Goal: Information Seeking & Learning: Learn about a topic

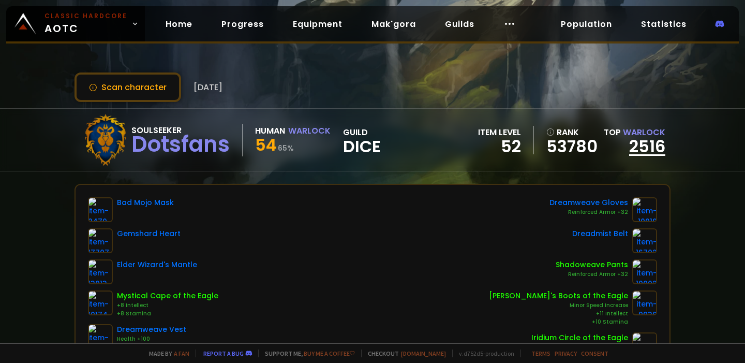
click at [642, 147] on link "2516" at bounding box center [647, 145] width 36 height 23
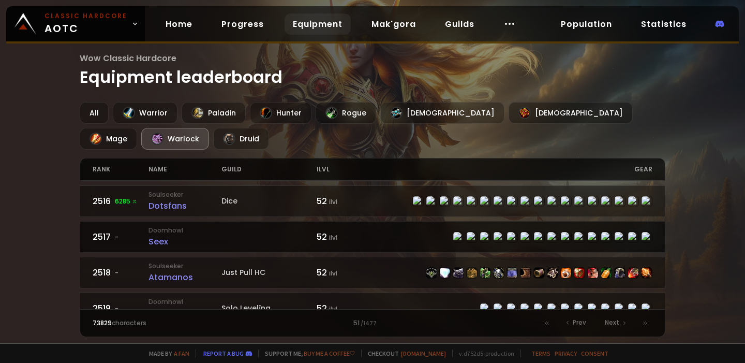
scroll to position [536, 0]
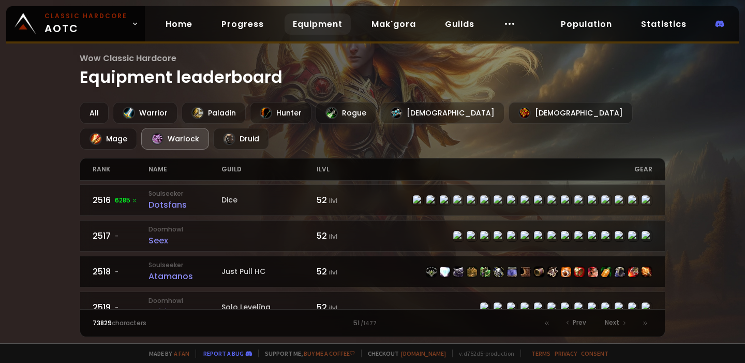
click at [185, 269] on div "Atamanos" at bounding box center [184, 275] width 73 height 13
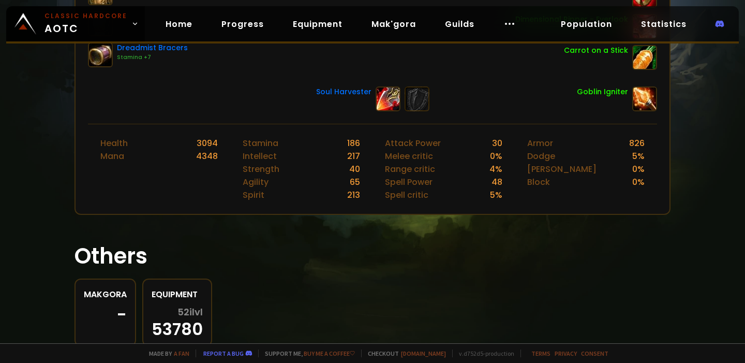
scroll to position [370, 0]
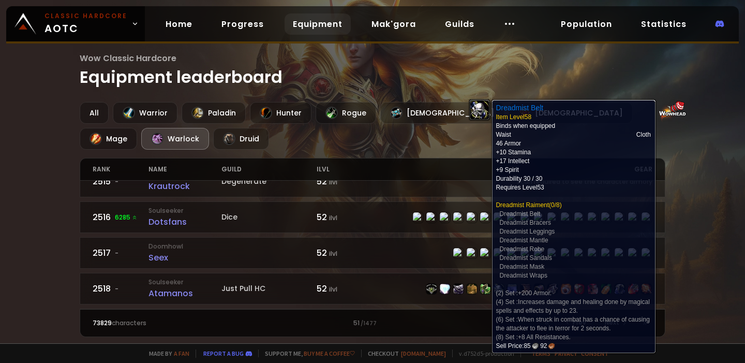
scroll to position [527, 0]
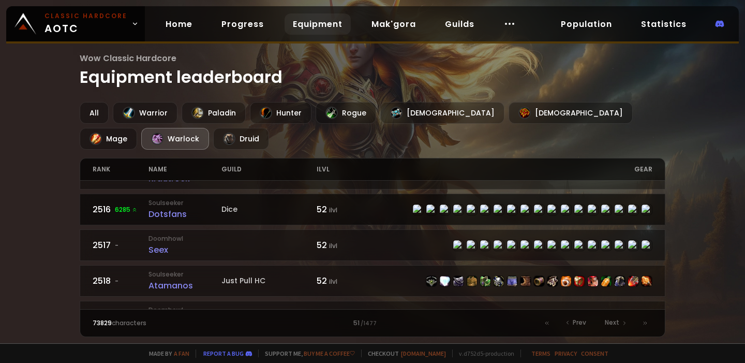
click at [393, 204] on div at bounding box center [512, 209] width 280 height 11
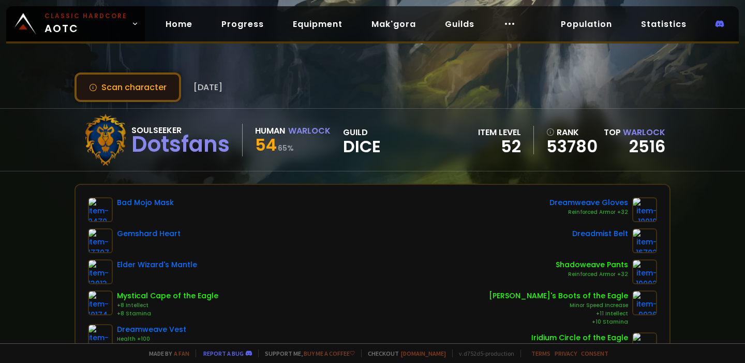
click at [147, 93] on button "Scan character" at bounding box center [127, 86] width 107 height 29
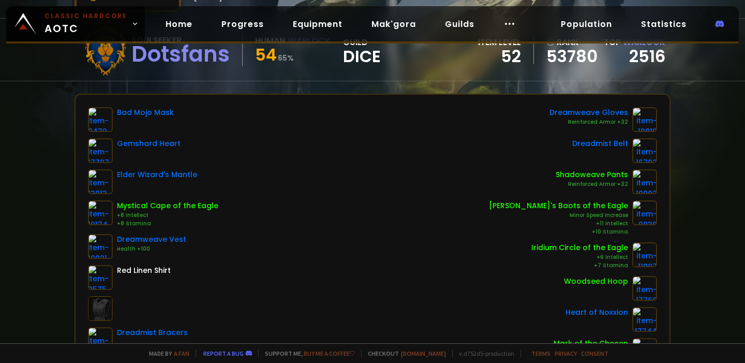
scroll to position [95, 0]
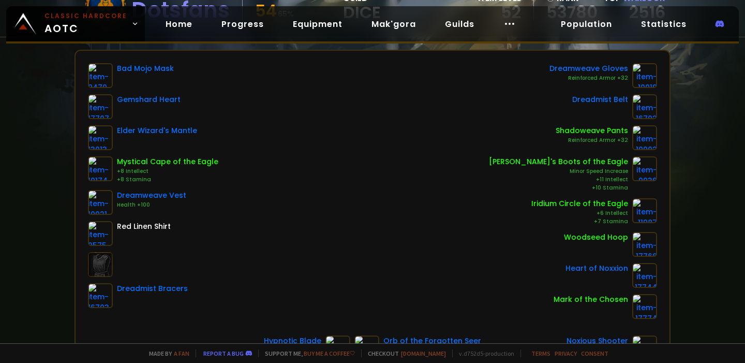
scroll to position [42, 0]
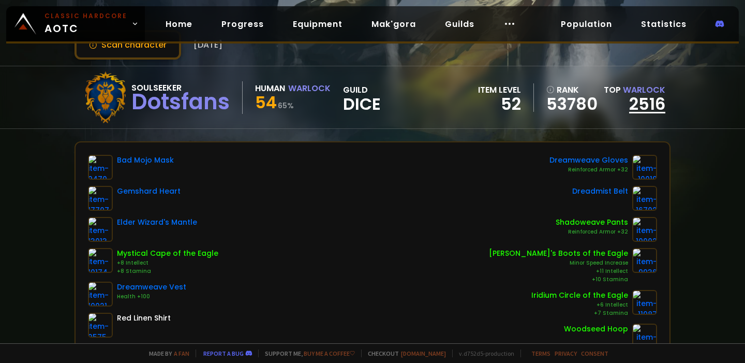
click at [638, 101] on link "2516" at bounding box center [647, 103] width 36 height 23
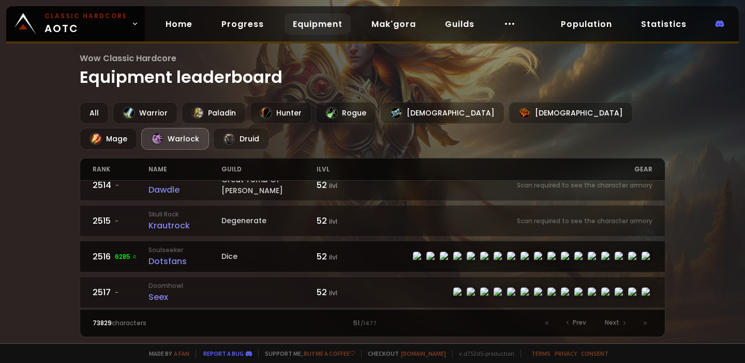
scroll to position [481, 0]
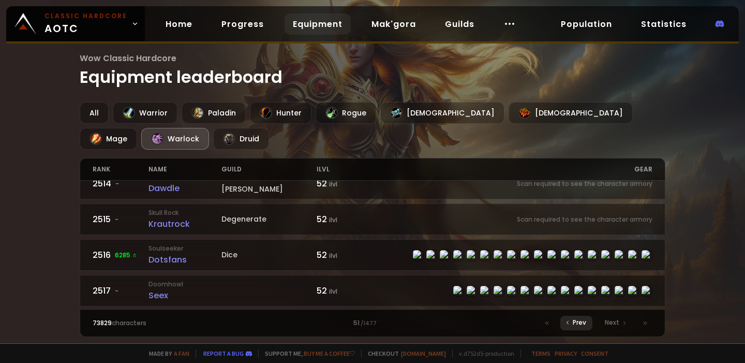
click at [573, 322] on div "Prev" at bounding box center [576, 323] width 32 height 14
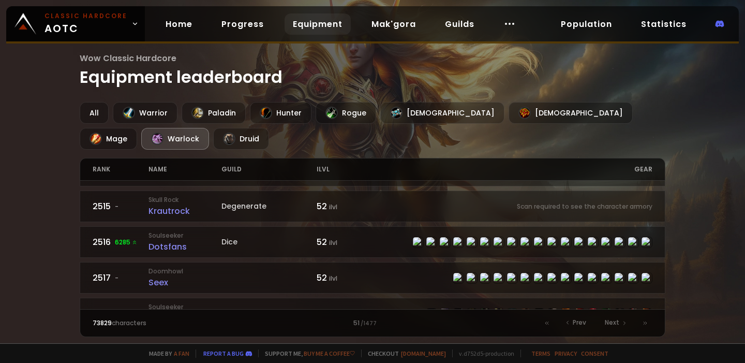
scroll to position [500, 0]
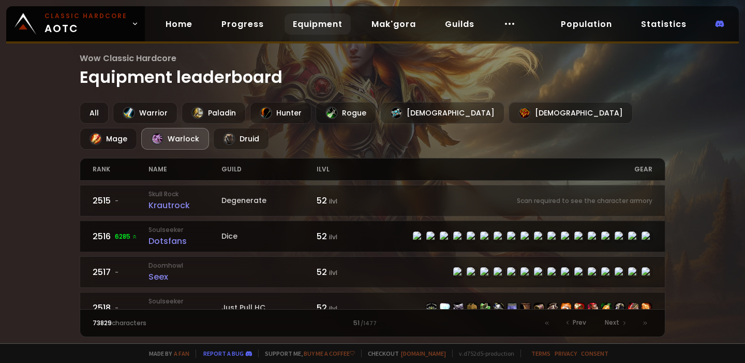
click at [172, 234] on div "Dotsfans" at bounding box center [184, 240] width 73 height 13
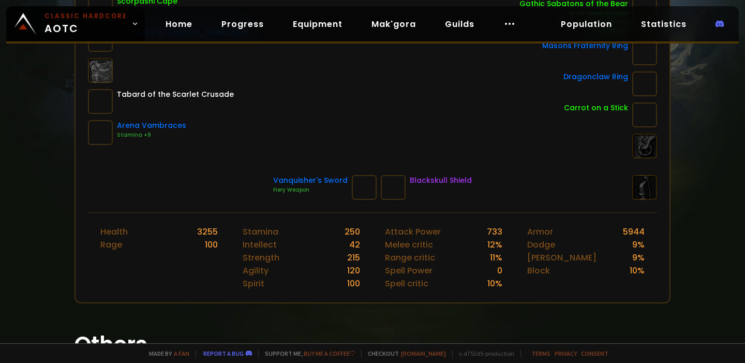
scroll to position [310, 0]
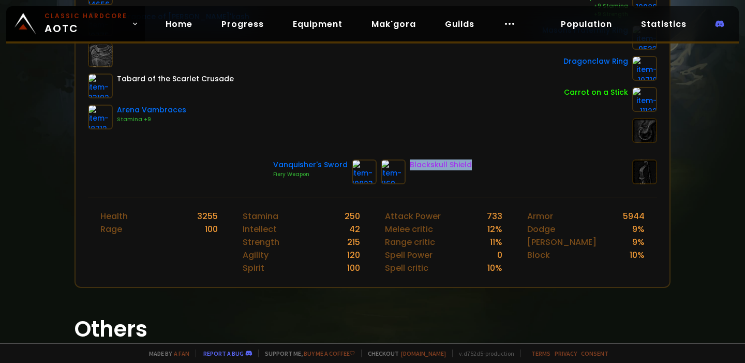
drag, startPoint x: 410, startPoint y: 161, endPoint x: 482, endPoint y: 160, distance: 71.9
click at [481, 160] on div "Vanquisher's Sword Fiery Weapon Blackskull Shield" at bounding box center [372, 171] width 569 height 25
copy div "Blackskull Shield"
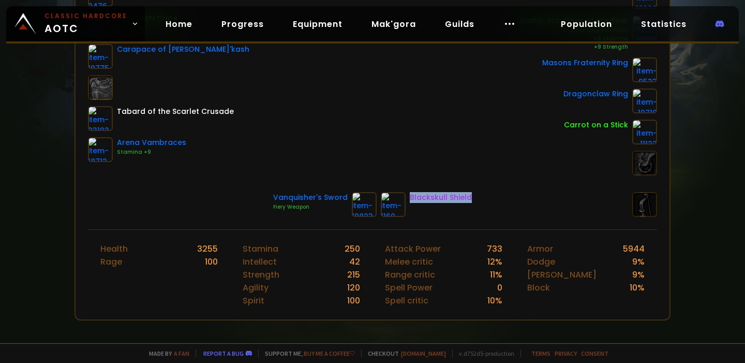
scroll to position [269, 0]
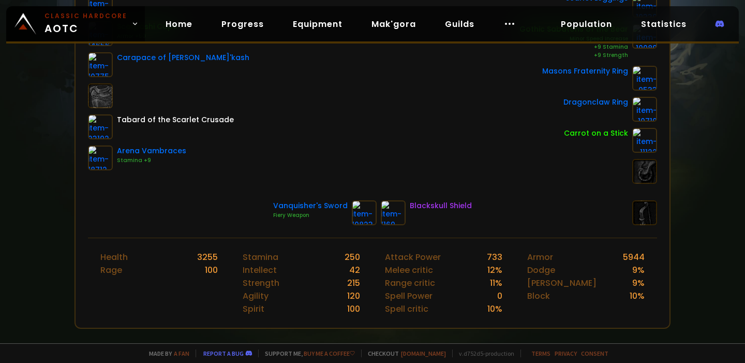
click at [514, 194] on div "Icemetal Barbute Amberglow Talisman Big Bad Pauldrons Scorpashi Cape Armor +50 …" at bounding box center [373, 77] width 594 height 322
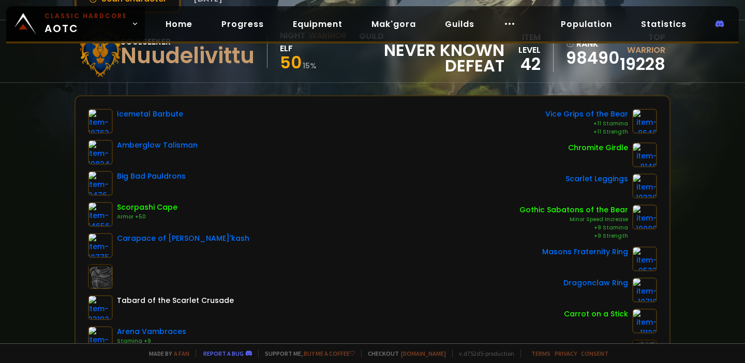
scroll to position [0, 0]
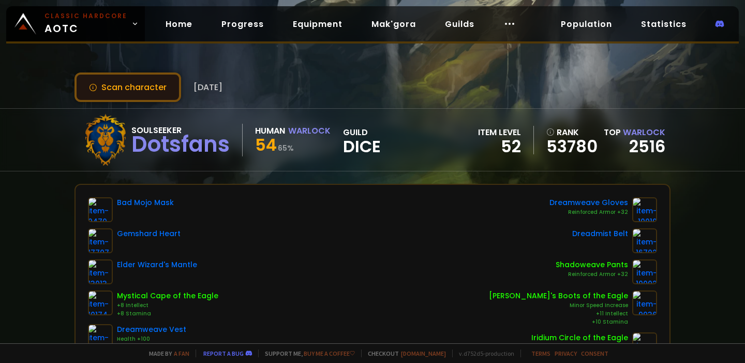
click at [147, 80] on button "Scan character" at bounding box center [127, 86] width 107 height 29
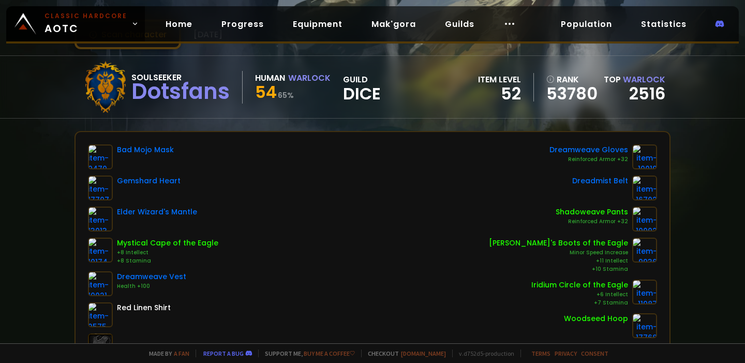
scroll to position [59, 0]
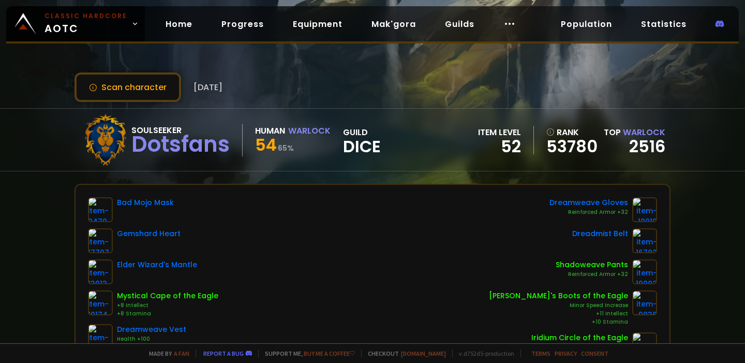
click at [170, 142] on div "Dotsfans" at bounding box center [180, 145] width 98 height 16
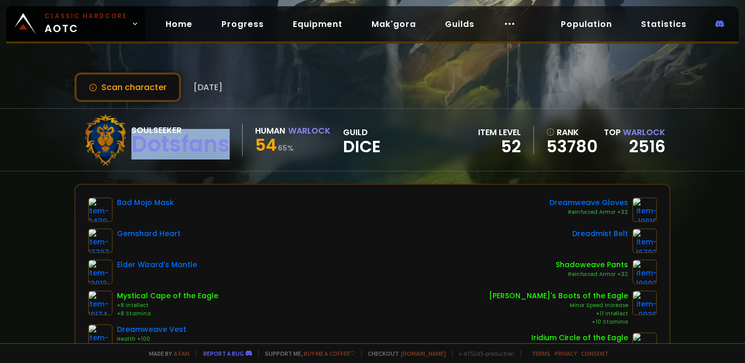
click at [170, 142] on div "Dotsfans" at bounding box center [180, 145] width 98 height 16
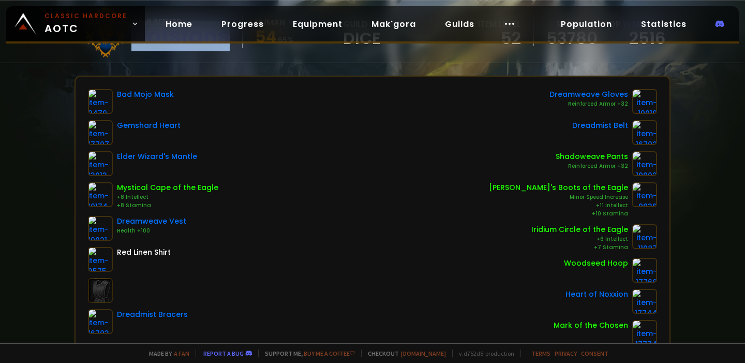
scroll to position [96, 0]
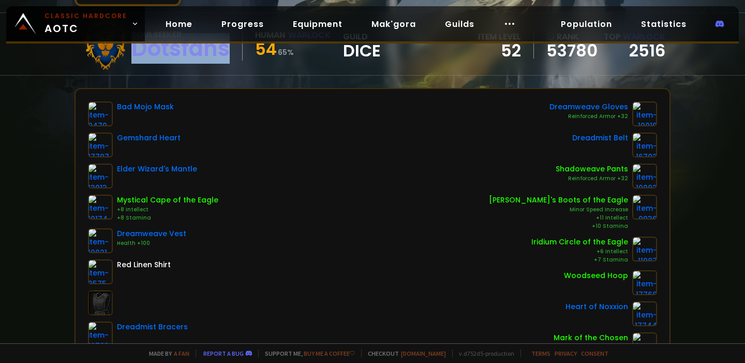
copy div "Dotsfans"
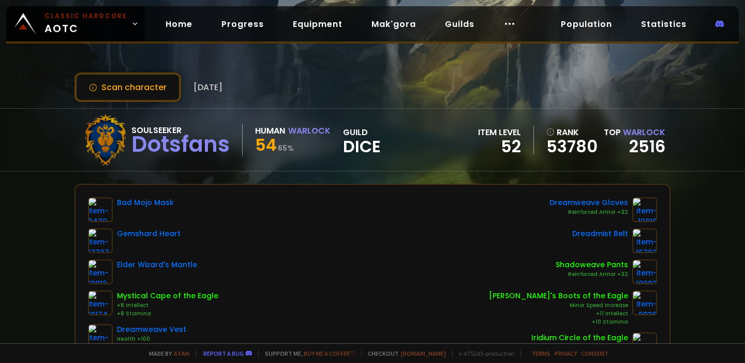
click at [422, 146] on div "Soulseeker Dotsfans Human Warlock 54 65 % guild Dice item level 52 rank 53780 T…" at bounding box center [372, 140] width 596 height 62
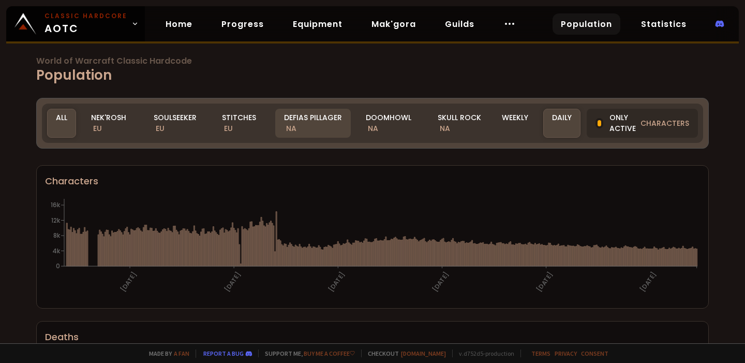
drag, startPoint x: 447, startPoint y: 124, endPoint x: 292, endPoint y: 131, distance: 155.3
click at [447, 124] on span "NA" at bounding box center [445, 128] width 10 height 10
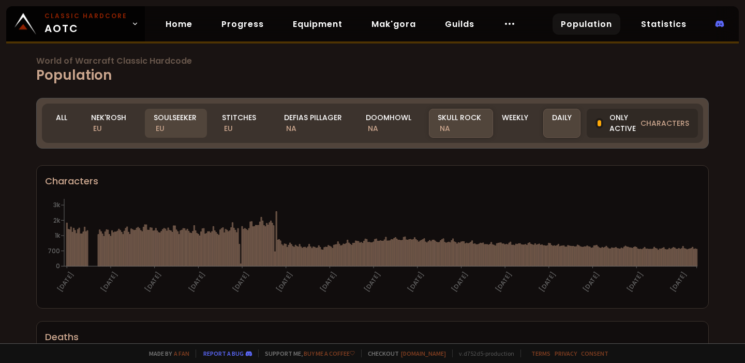
click at [166, 127] on div "Soulseeker EU" at bounding box center [176, 123] width 63 height 29
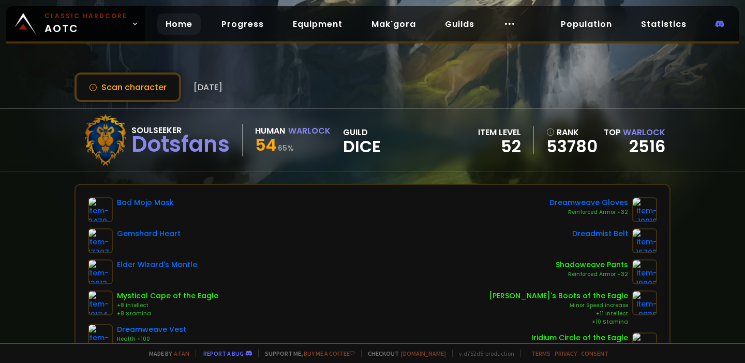
click at [181, 24] on link "Home" at bounding box center [178, 23] width 43 height 21
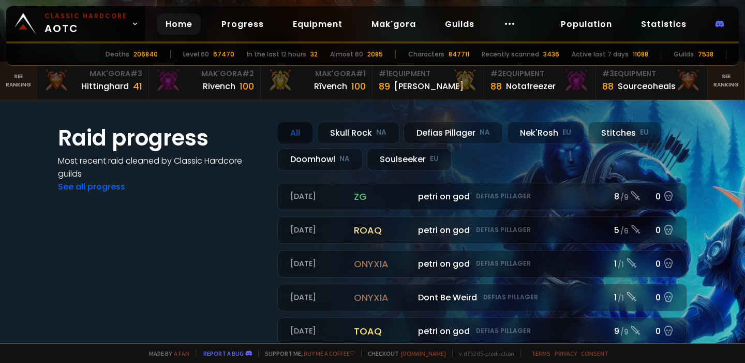
scroll to position [200, 0]
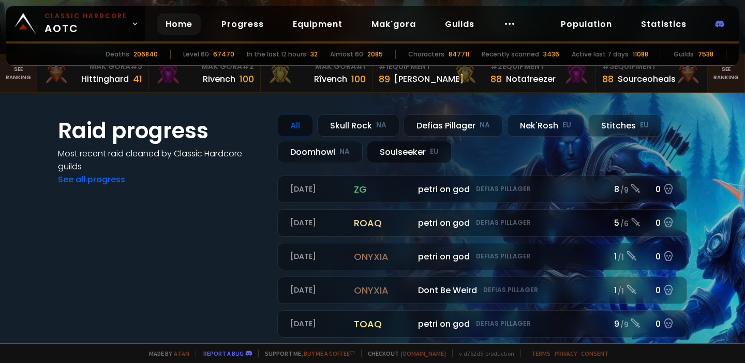
click at [400, 154] on div "Soulseeker EU" at bounding box center [409, 152] width 85 height 22
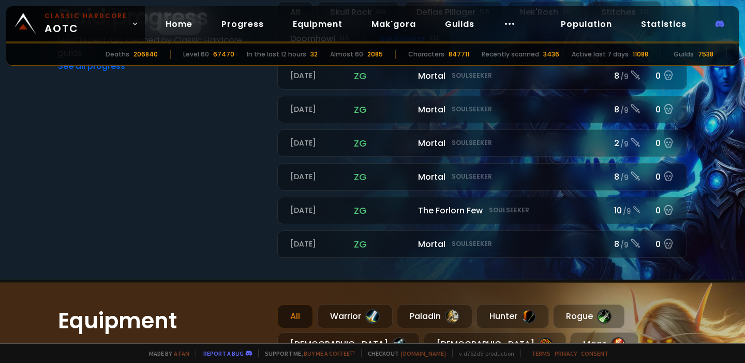
scroll to position [223, 0]
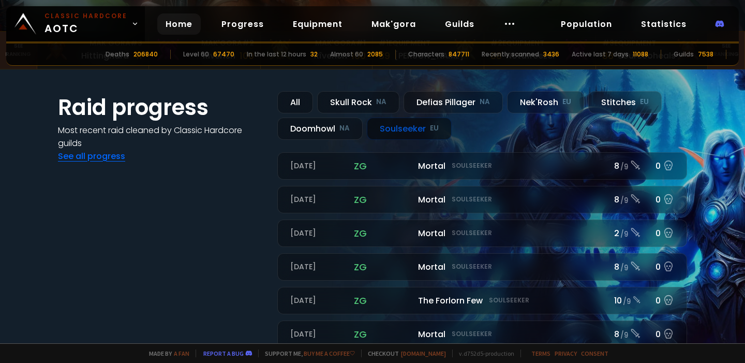
click at [82, 156] on link "See all progress" at bounding box center [91, 156] width 67 height 12
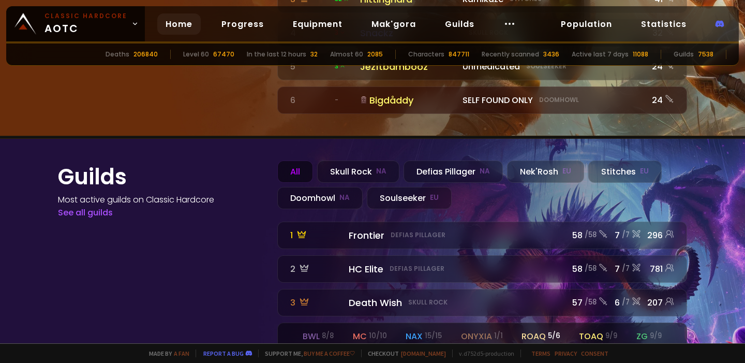
scroll to position [1182, 0]
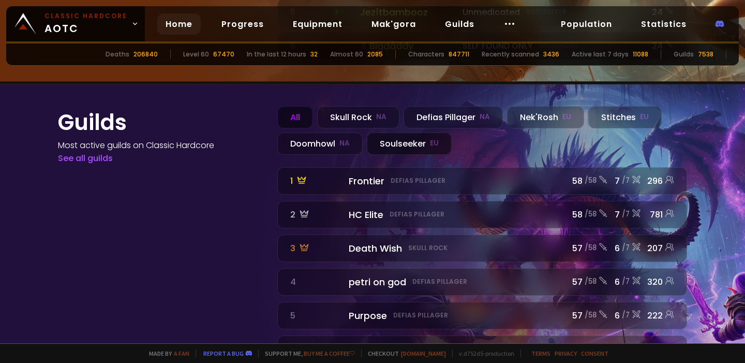
click at [425, 132] on div "Soulseeker EU" at bounding box center [409, 143] width 85 height 22
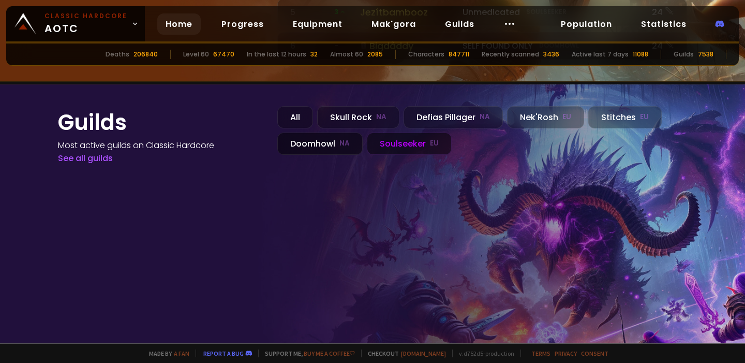
click at [336, 132] on div "Doomhowl NA" at bounding box center [319, 143] width 85 height 22
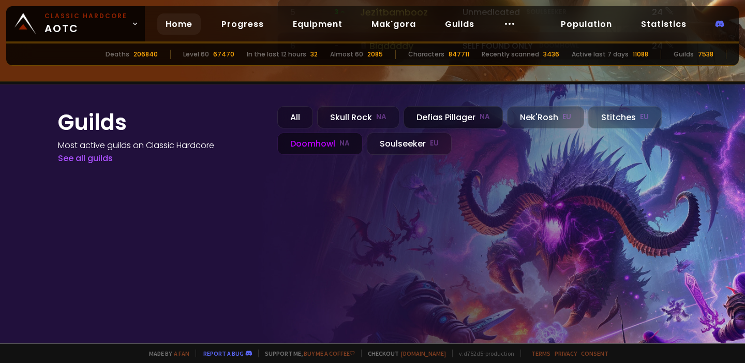
click at [455, 106] on div "Defias Pillager NA" at bounding box center [452, 117] width 99 height 22
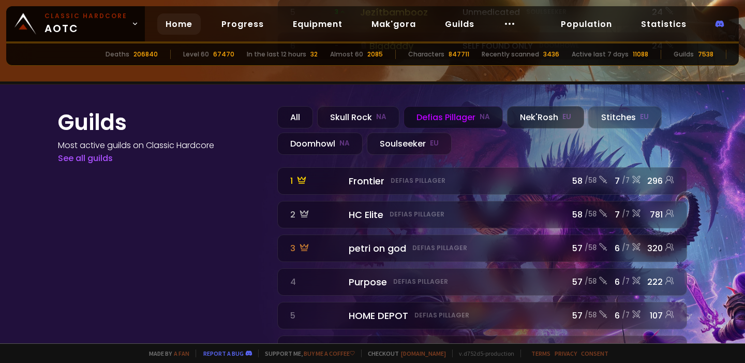
click at [541, 106] on div "Nek'Rosh EU" at bounding box center [545, 117] width 77 height 22
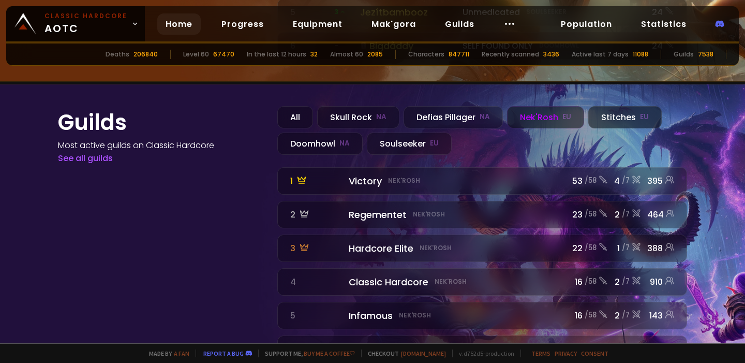
click at [604, 106] on div "Stitches EU" at bounding box center [624, 117] width 73 height 22
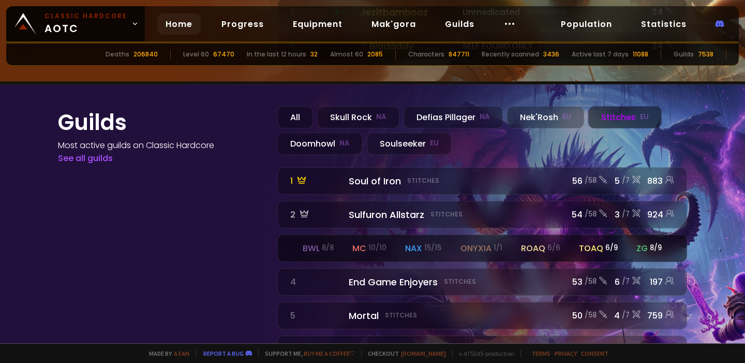
click at [340, 235] on div "bwl 8 / 8 mc 10 / 10 nax 15 / 15 onyxia 1 / 1 roaq 6 / 6 toaq 6 / 9 zg 8 / 9" at bounding box center [482, 248] width 409 height 26
